Goal: Transaction & Acquisition: Book appointment/travel/reservation

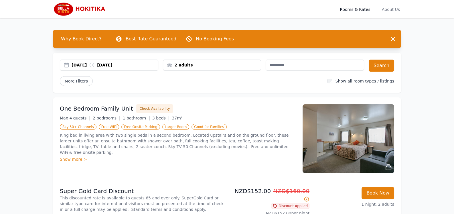
click at [88, 65] on div "[DATE] [DATE]" at bounding box center [115, 65] width 86 height 6
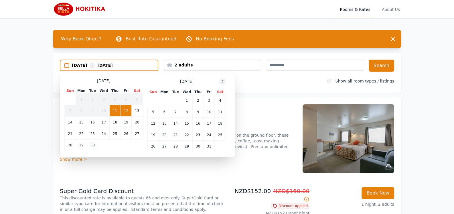
click at [224, 80] on icon at bounding box center [222, 81] width 5 height 5
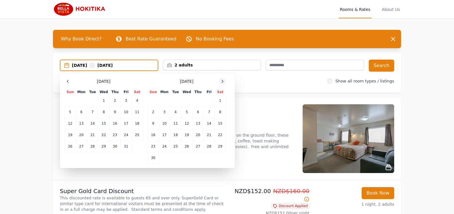
click at [224, 80] on icon at bounding box center [222, 81] width 5 height 5
click at [225, 80] on div at bounding box center [222, 81] width 7 height 7
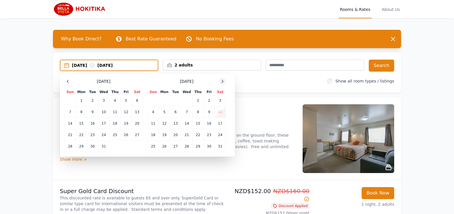
click at [225, 80] on div at bounding box center [222, 81] width 7 height 7
click at [209, 109] on td "13" at bounding box center [208, 111] width 11 height 11
click at [165, 122] on td "16" at bounding box center [164, 123] width 11 height 11
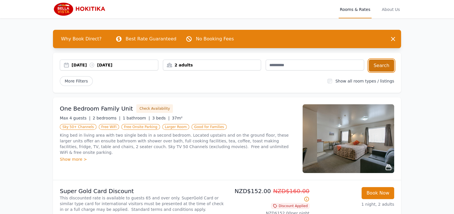
click at [384, 66] on button "Search" at bounding box center [380, 65] width 25 height 12
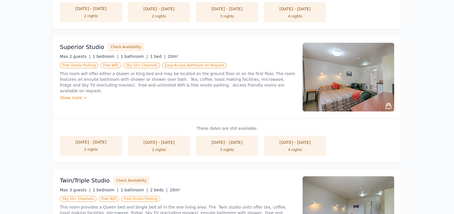
scroll to position [279, 0]
